Goal: Navigation & Orientation: Find specific page/section

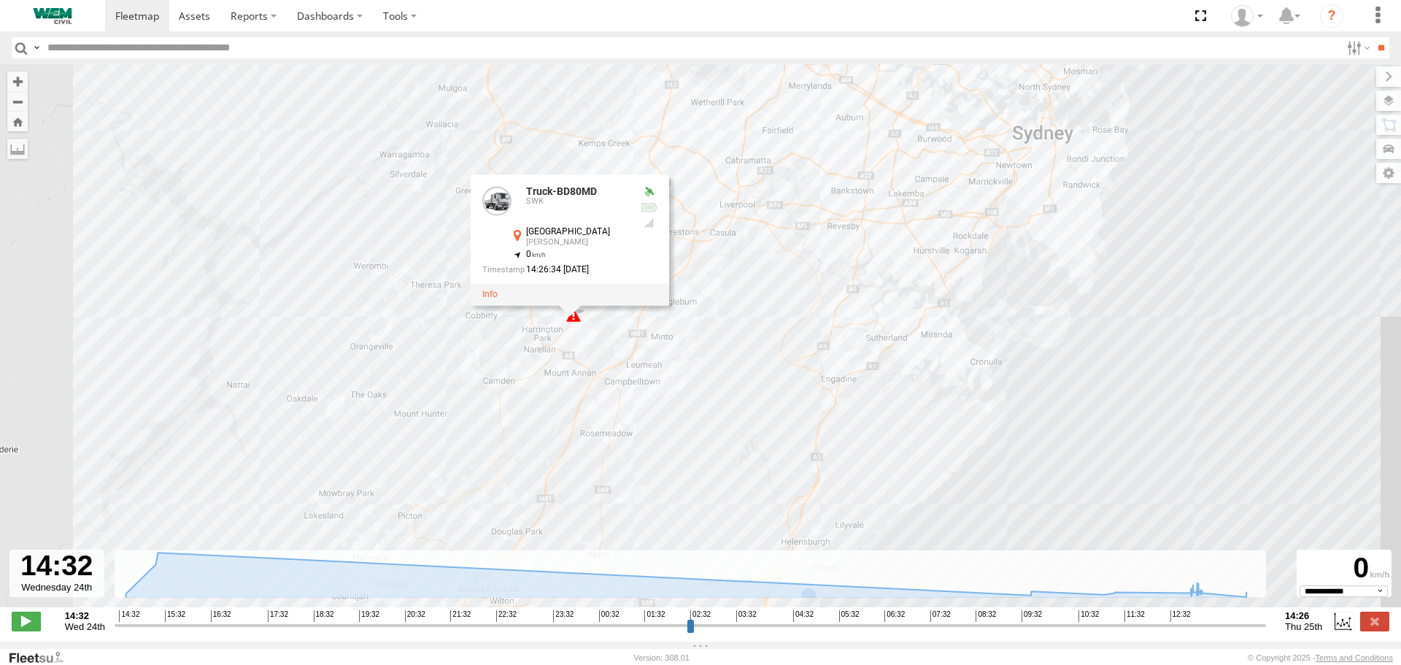
select select "**********"
click at [21, 106] on button "Zoom out" at bounding box center [17, 101] width 20 height 20
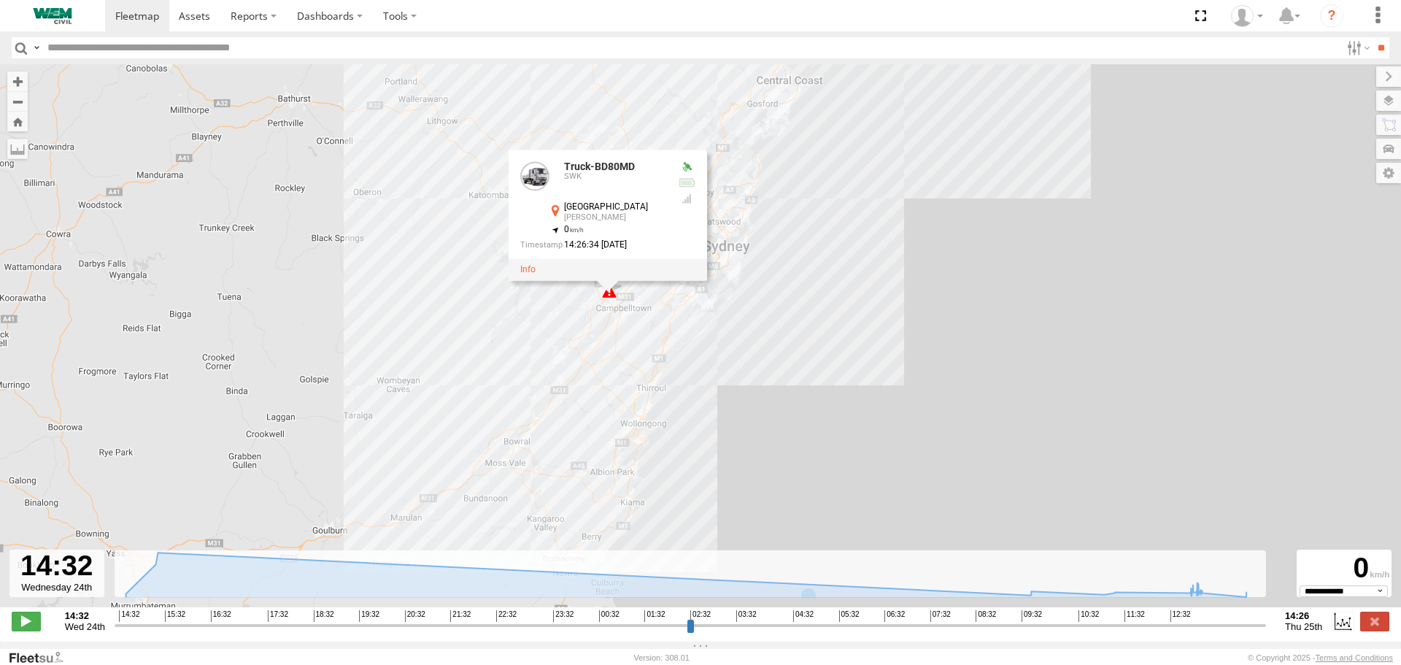
click at [145, 53] on input "text" at bounding box center [691, 47] width 1299 height 21
click at [196, 19] on span at bounding box center [194, 16] width 31 height 14
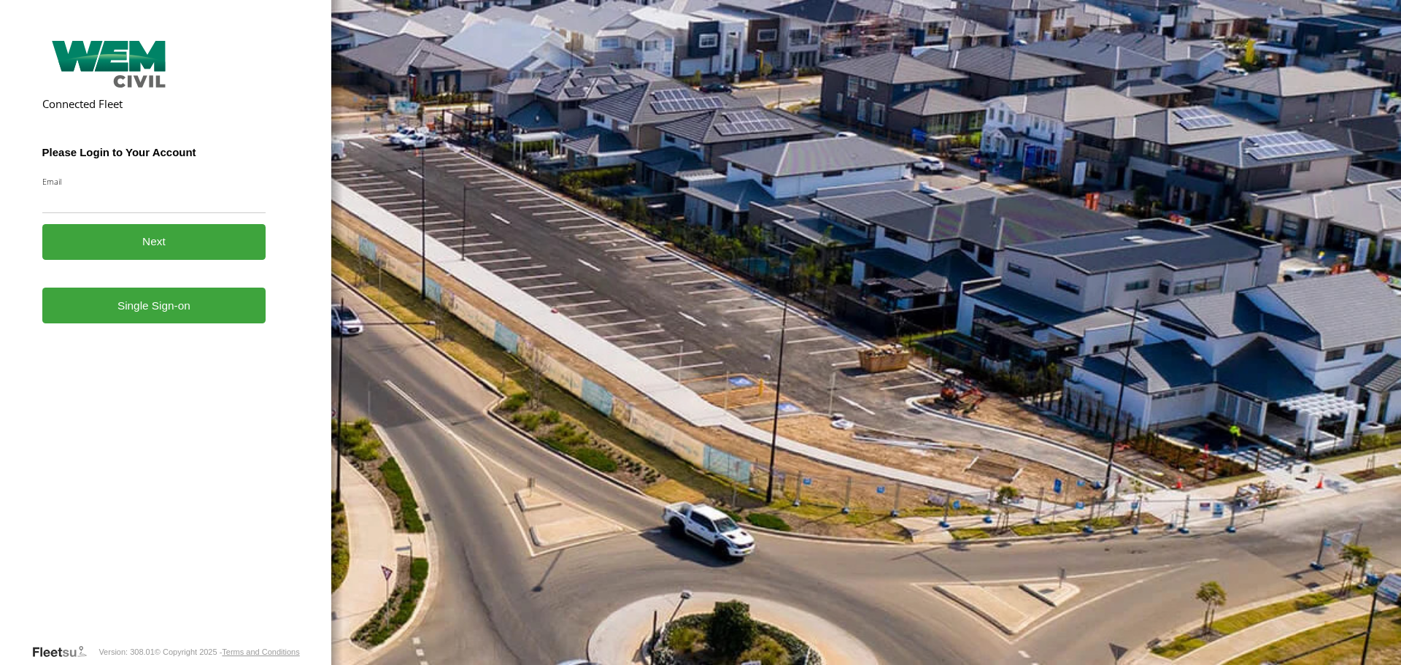
click at [161, 316] on link "Single Sign-on" at bounding box center [154, 305] width 224 height 36
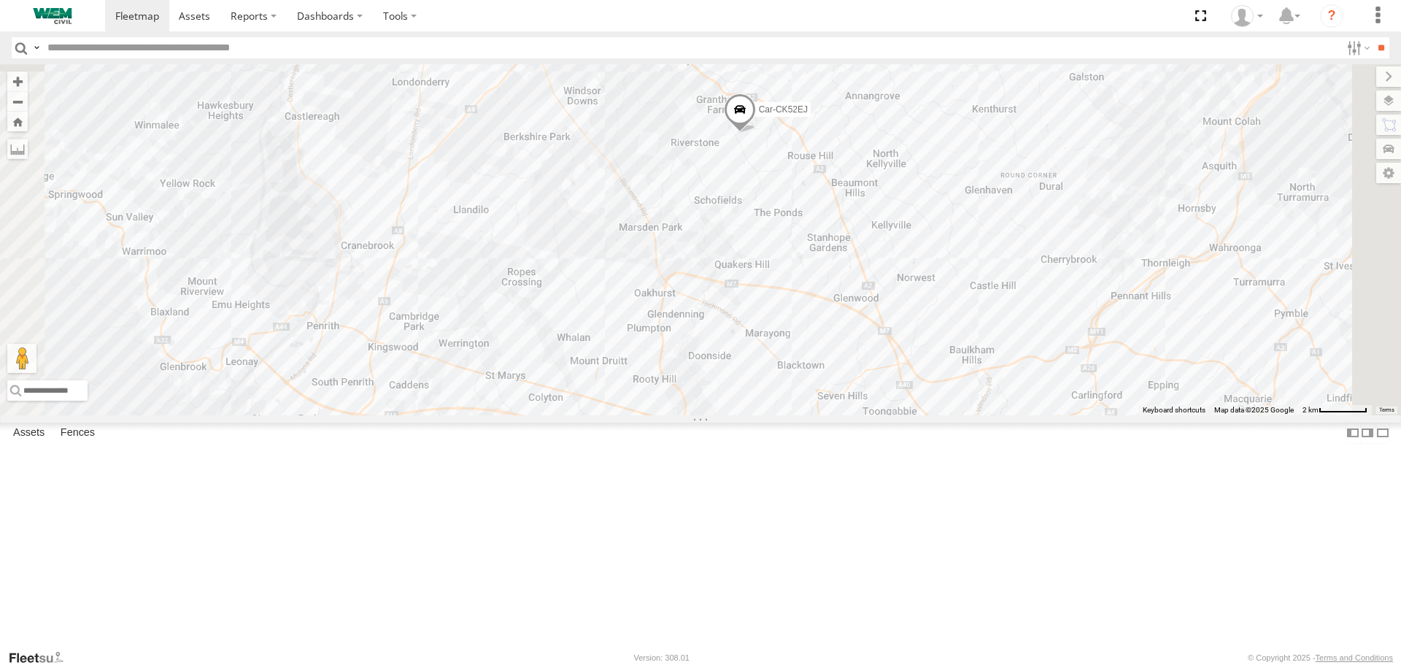
drag, startPoint x: 932, startPoint y: 301, endPoint x: 922, endPoint y: 390, distance: 90.2
click at [910, 414] on div "Car-CK52EJ Car-YJX59R" at bounding box center [700, 239] width 1401 height 350
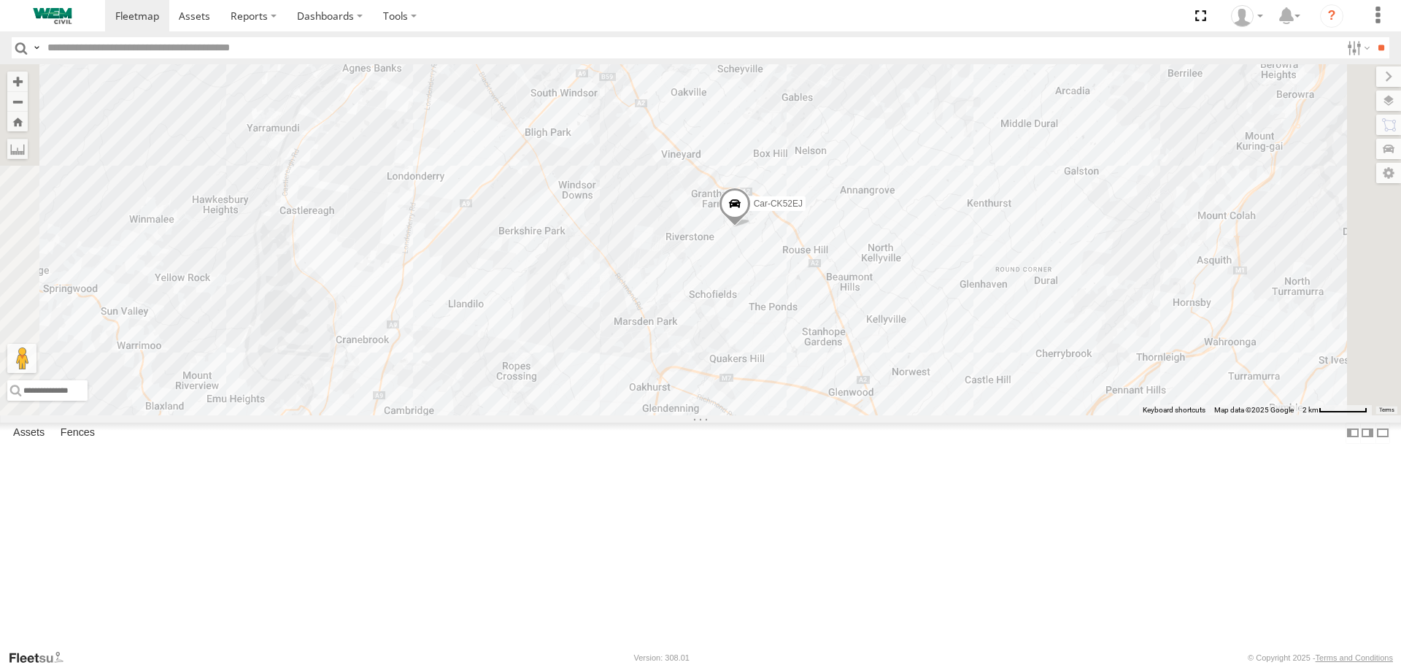
click at [751, 227] on span at bounding box center [735, 206] width 32 height 39
